Goal: Task Accomplishment & Management: Manage account settings

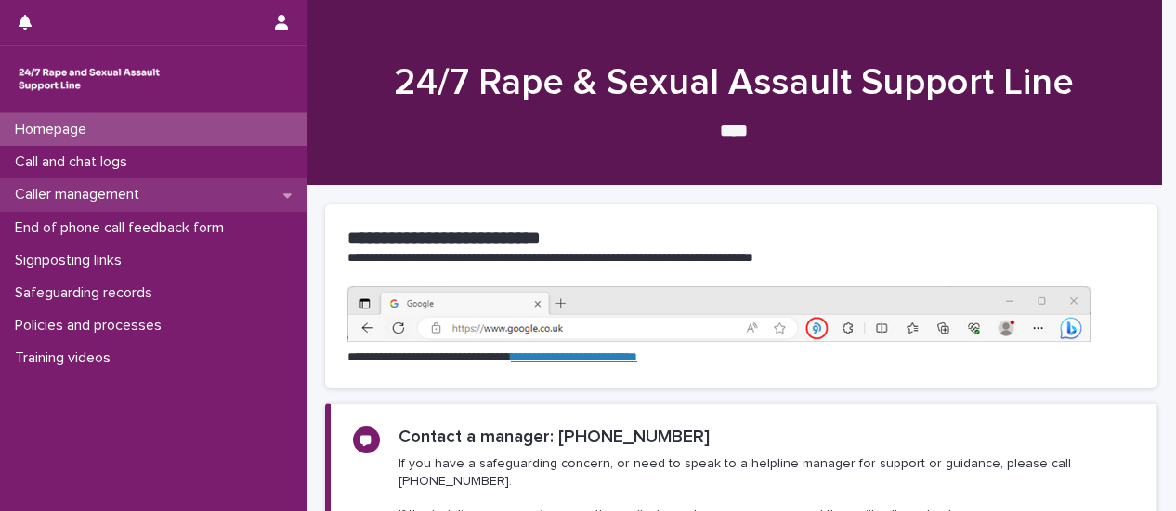
click at [145, 199] on p "Caller management" at bounding box center [80, 195] width 147 height 18
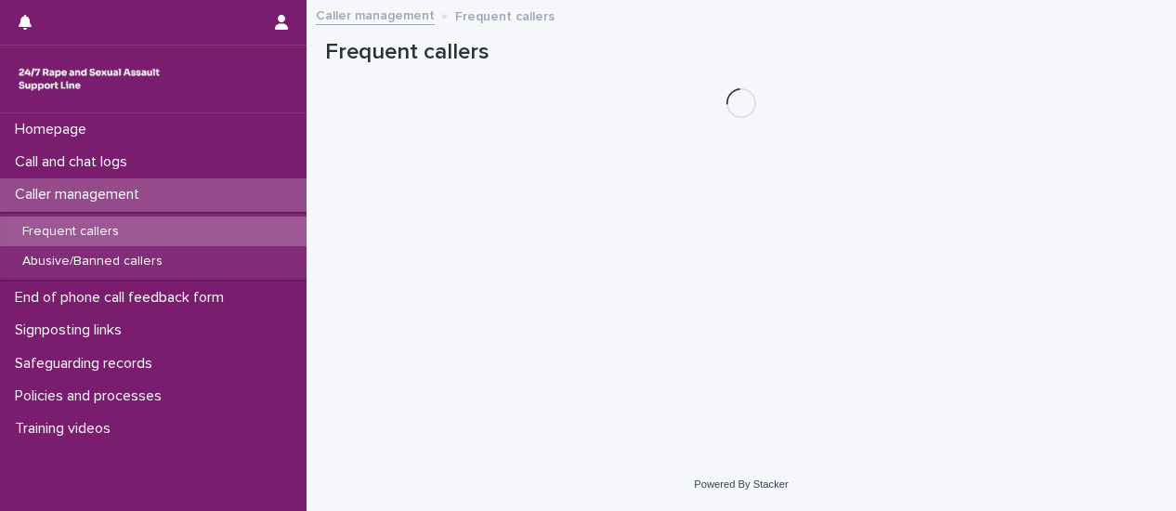
click at [122, 235] on p "Frequent callers" at bounding box center [70, 232] width 126 height 16
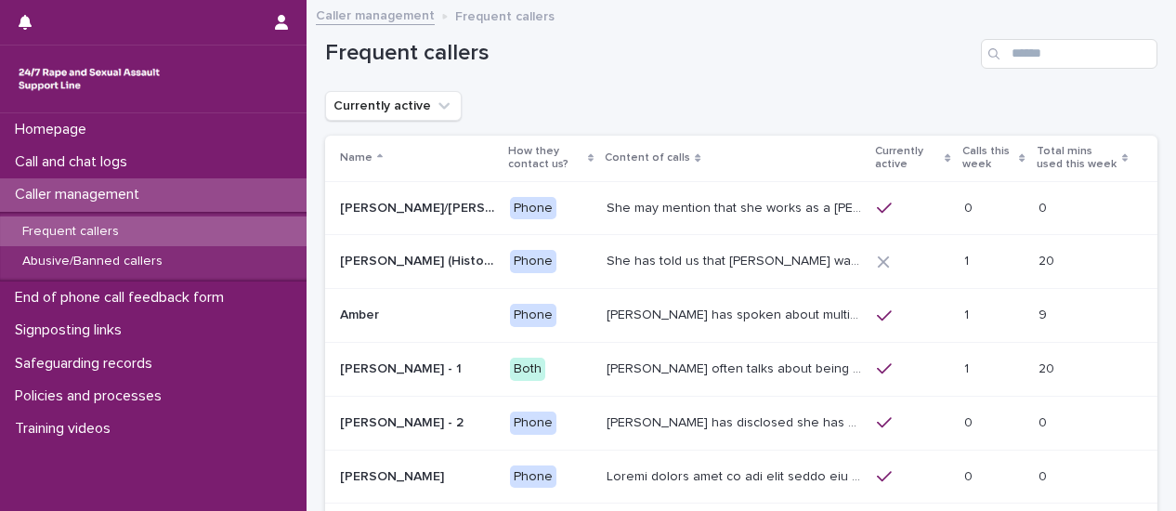
click at [962, 156] on p "Calls this week" at bounding box center [988, 158] width 53 height 34
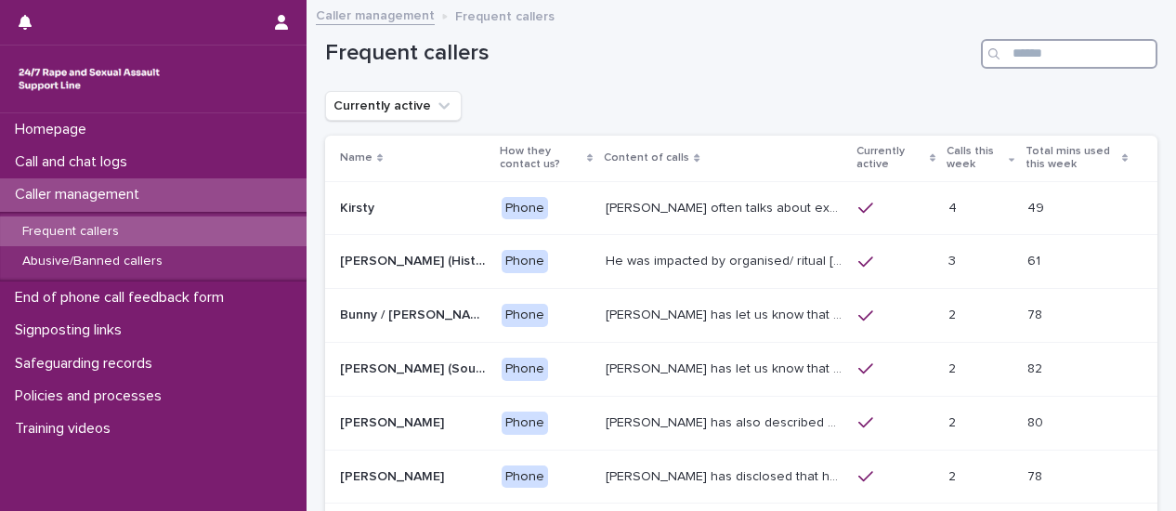
click at [1072, 47] on input "Search" at bounding box center [1069, 54] width 177 height 30
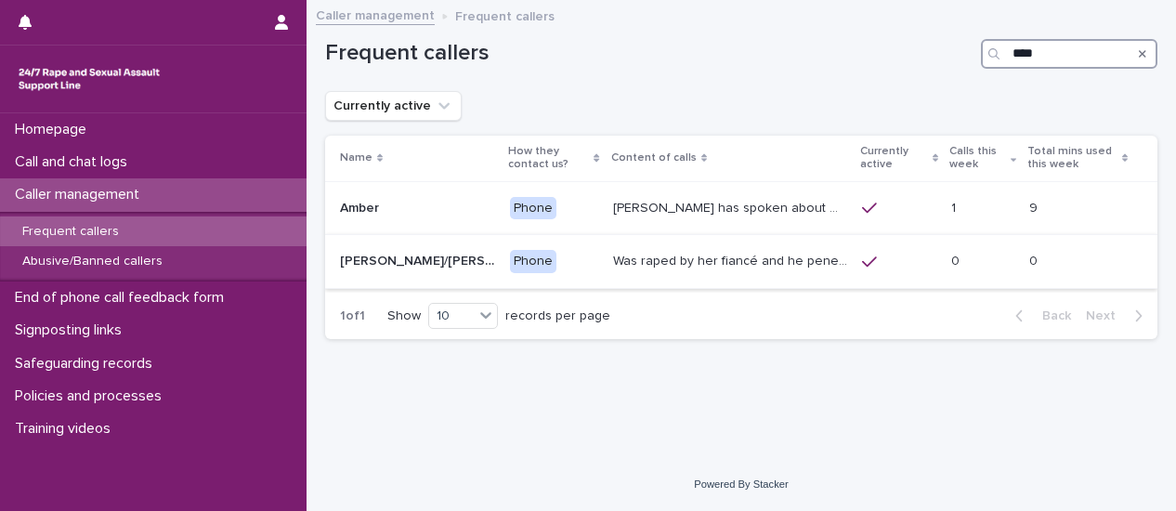
type input "****"
click at [771, 258] on p "Was raped by her fiancé and he penetrated her with a knife, she called an ambul…" at bounding box center [732, 260] width 238 height 20
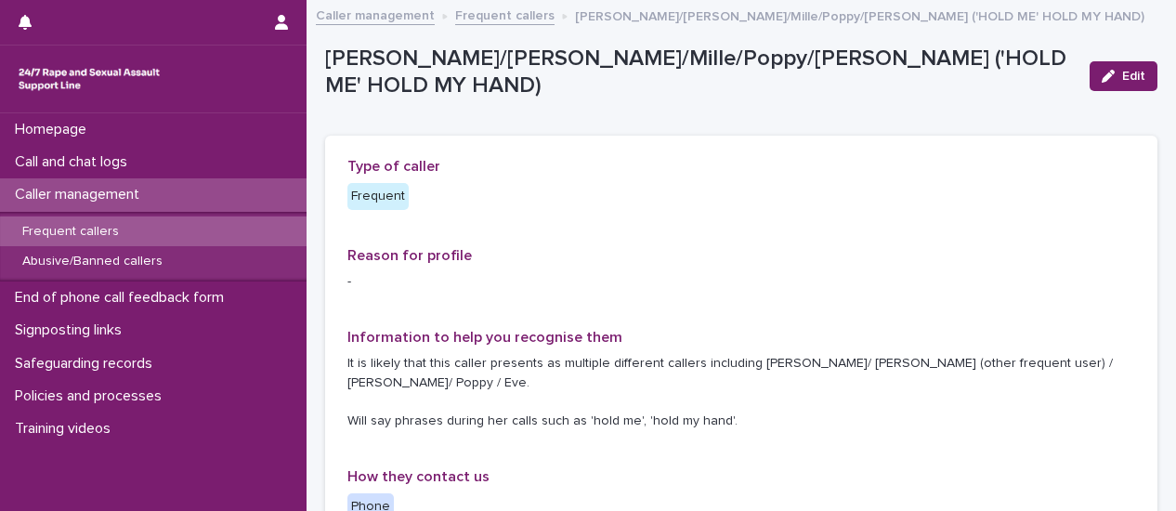
click at [518, 16] on link "Frequent callers" at bounding box center [504, 14] width 99 height 21
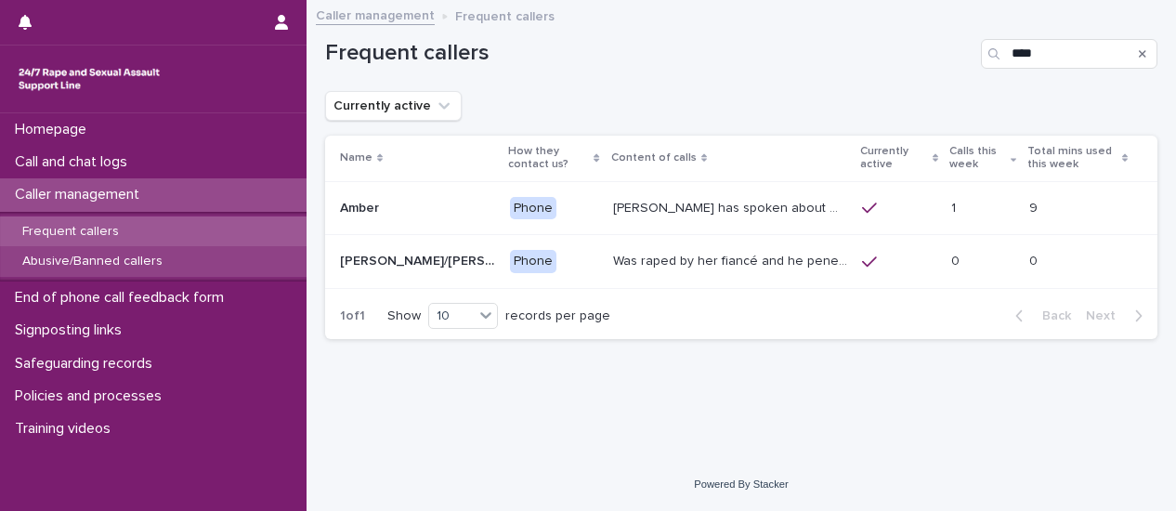
click at [133, 256] on p "Abusive/Banned callers" at bounding box center [92, 262] width 170 height 16
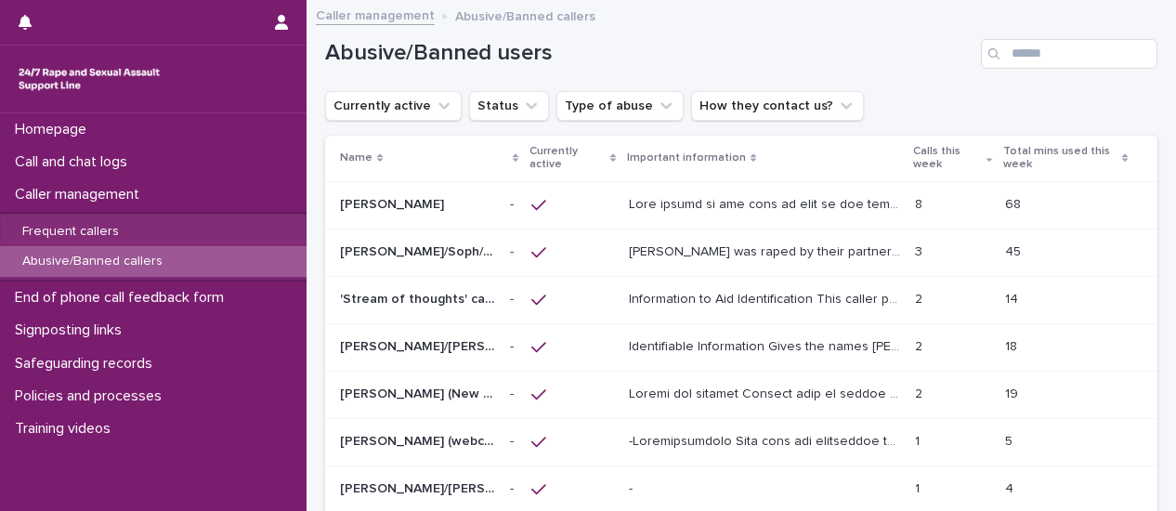
click at [769, 307] on div "Information to Aid Identification This caller presents in a way that suggests t…" at bounding box center [765, 299] width 272 height 31
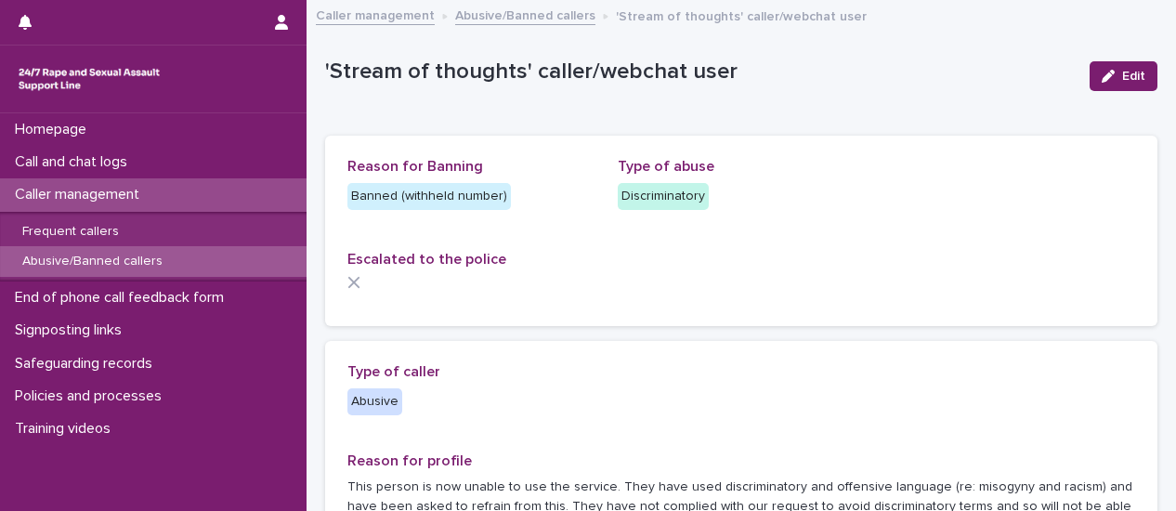
click at [379, 18] on link "Caller management" at bounding box center [375, 14] width 119 height 21
